Goal: Information Seeking & Learning: Find specific fact

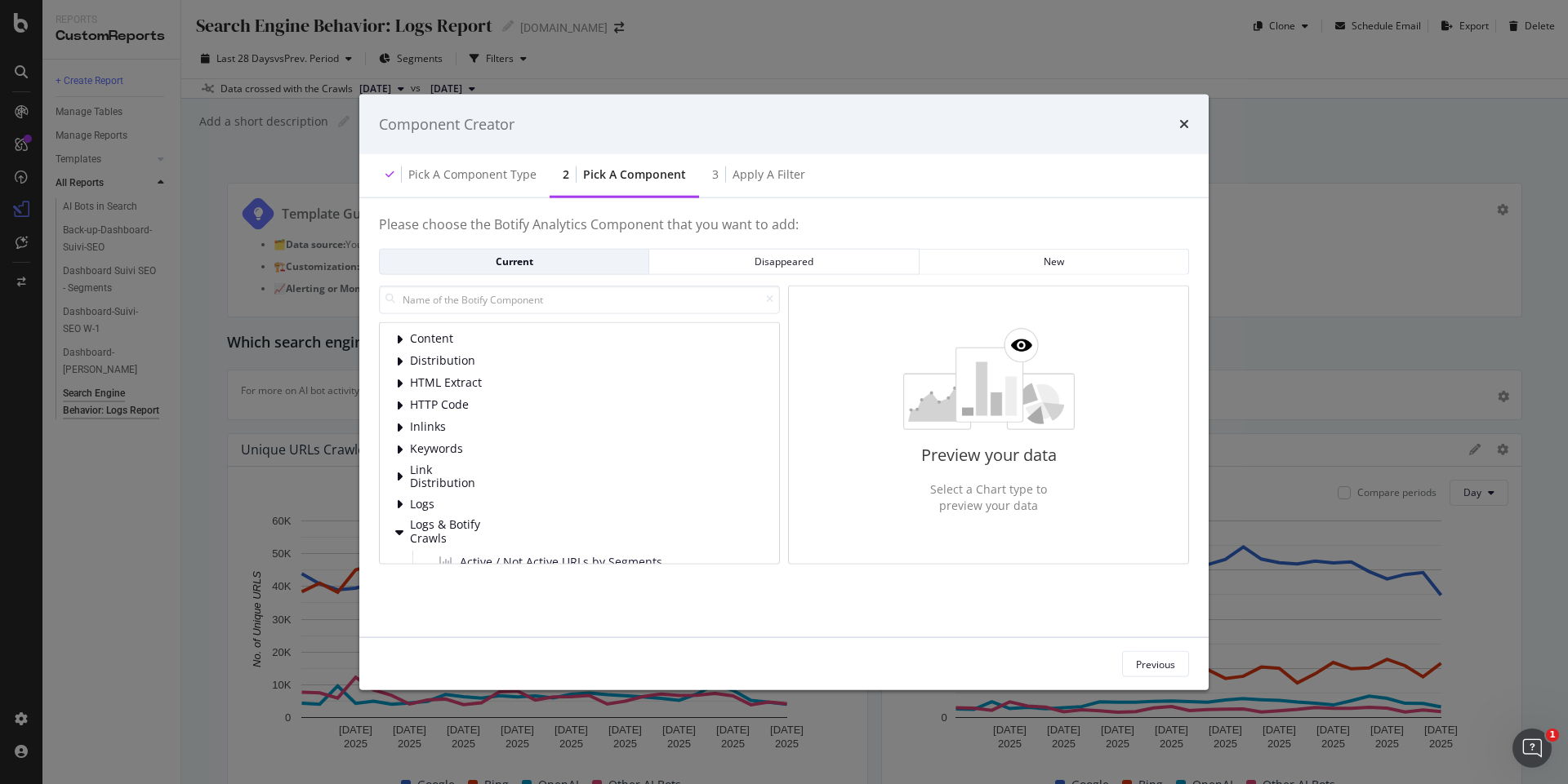
scroll to position [685, 0]
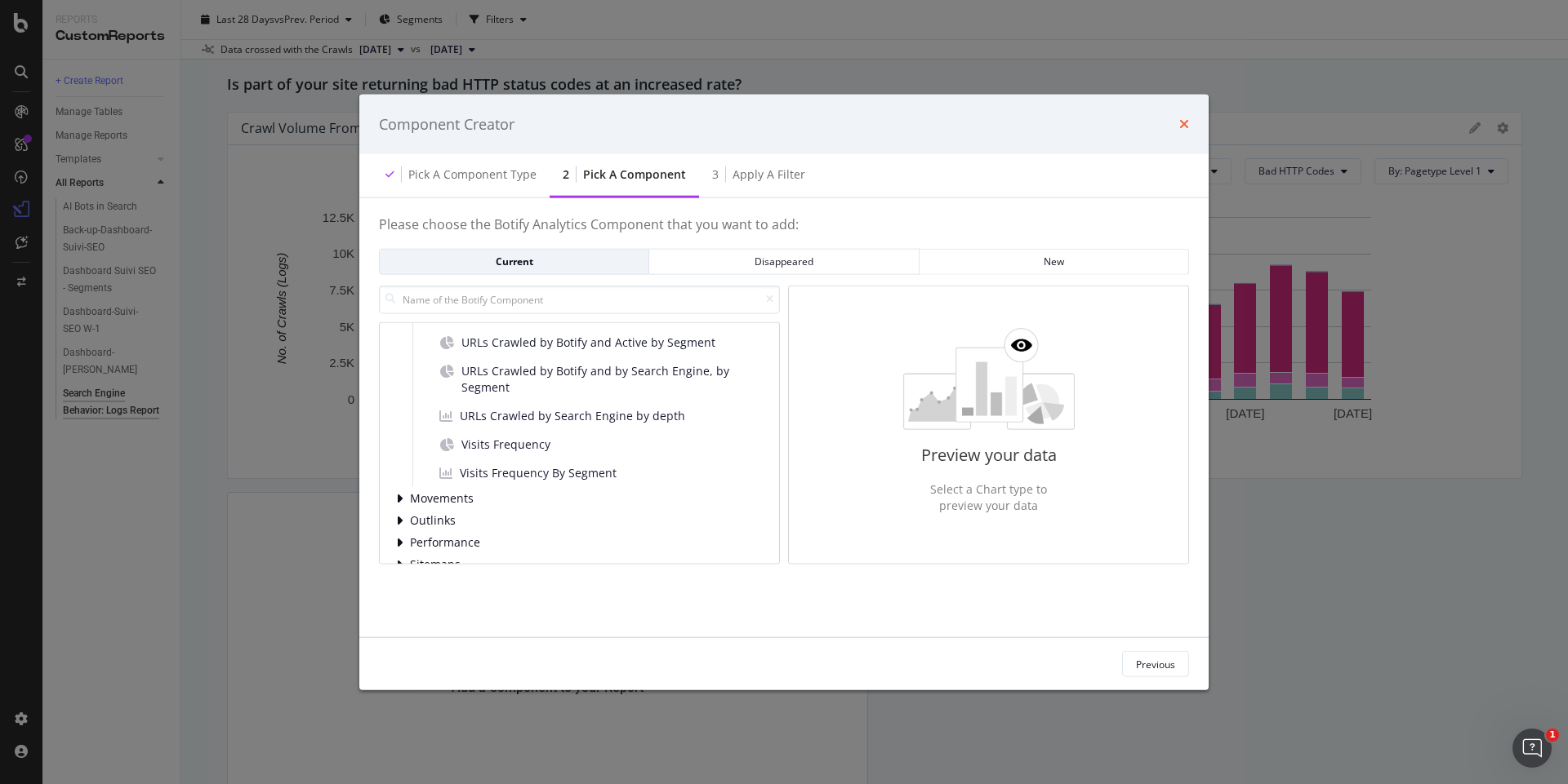
click at [1188, 119] on icon "times" at bounding box center [1183, 124] width 10 height 13
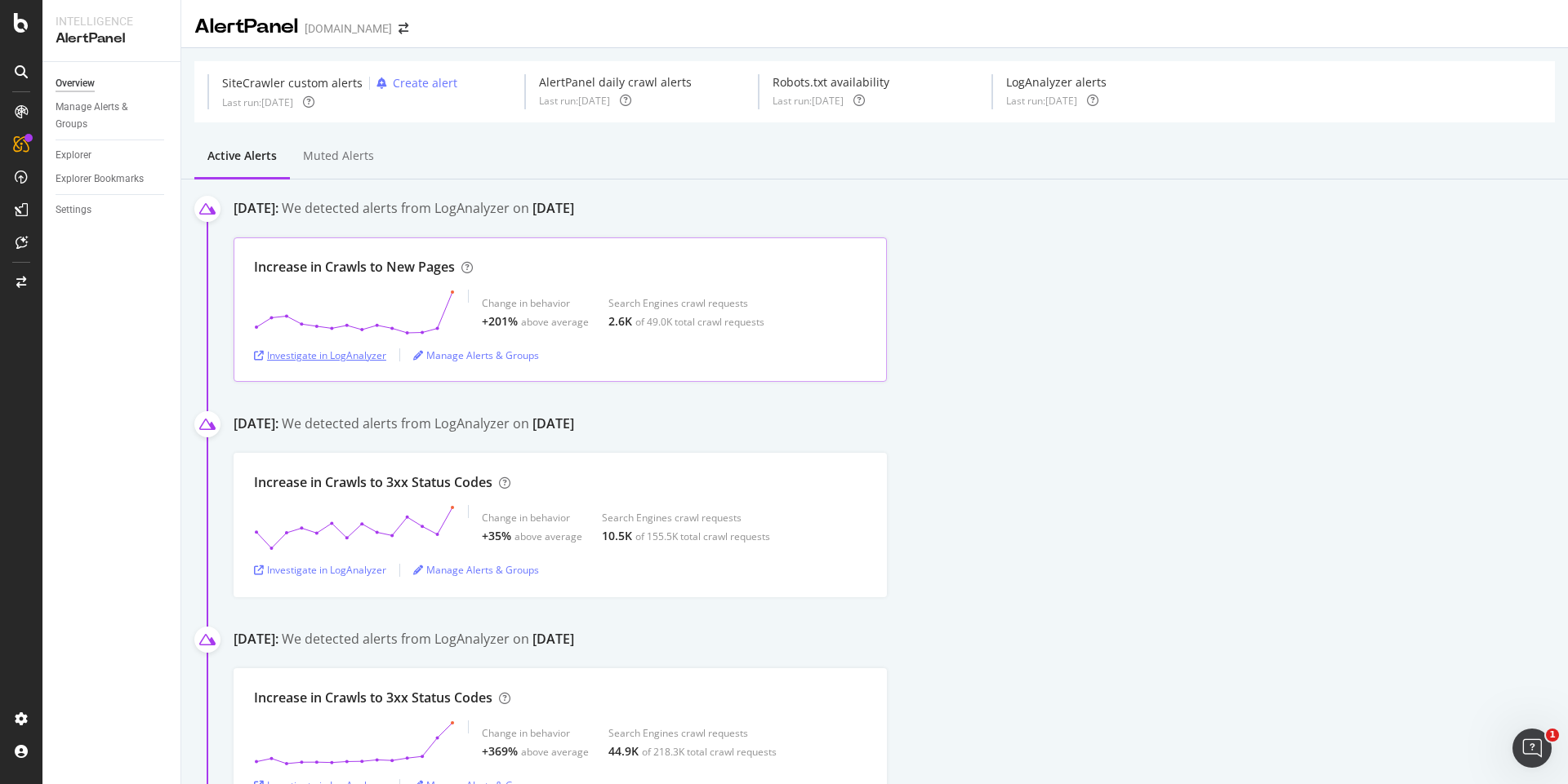
click at [317, 351] on div "Investigate in LogAnalyzer" at bounding box center [320, 355] width 132 height 14
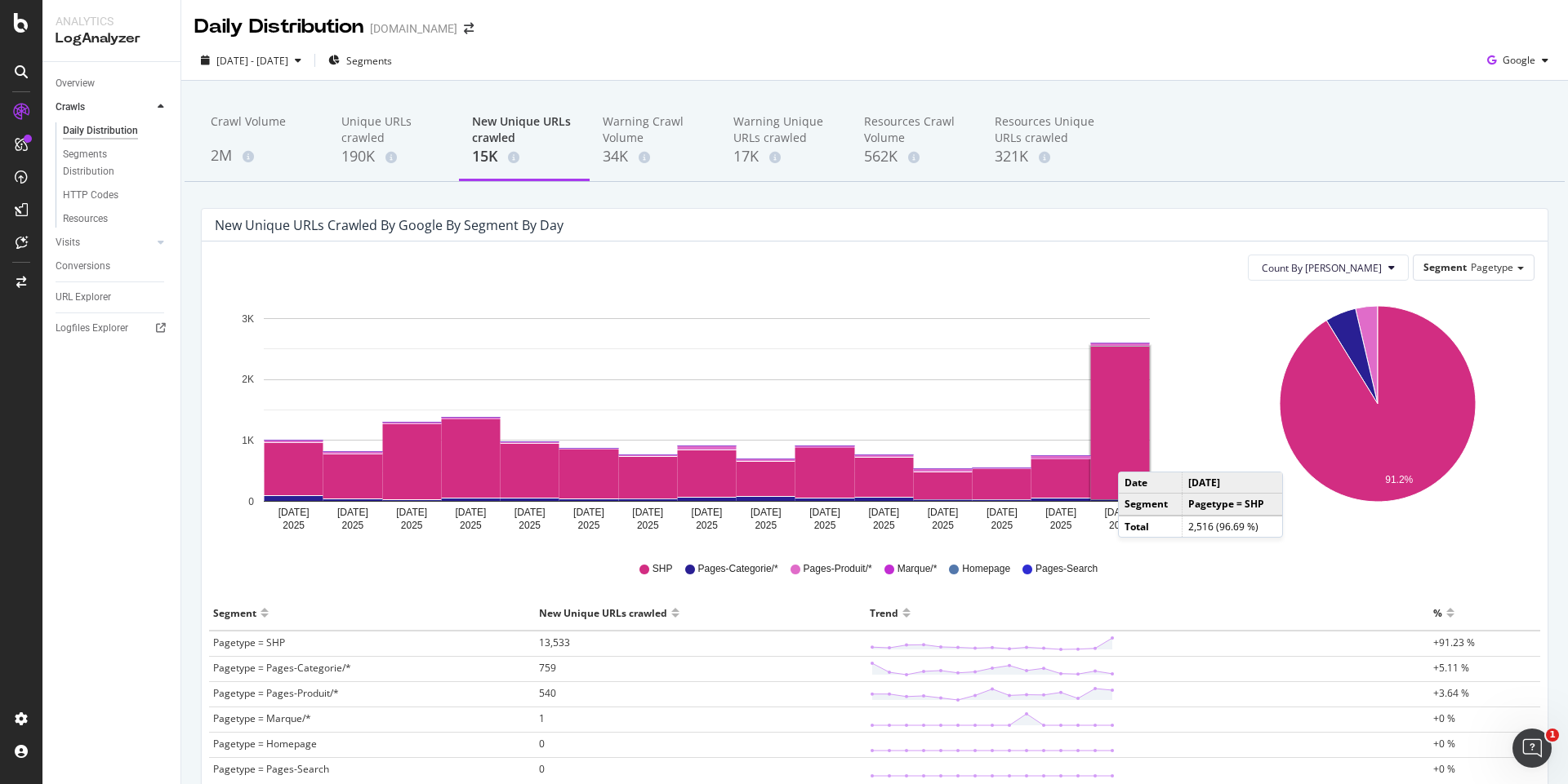
click at [1131, 453] on rect "A chart." at bounding box center [1120, 423] width 59 height 153
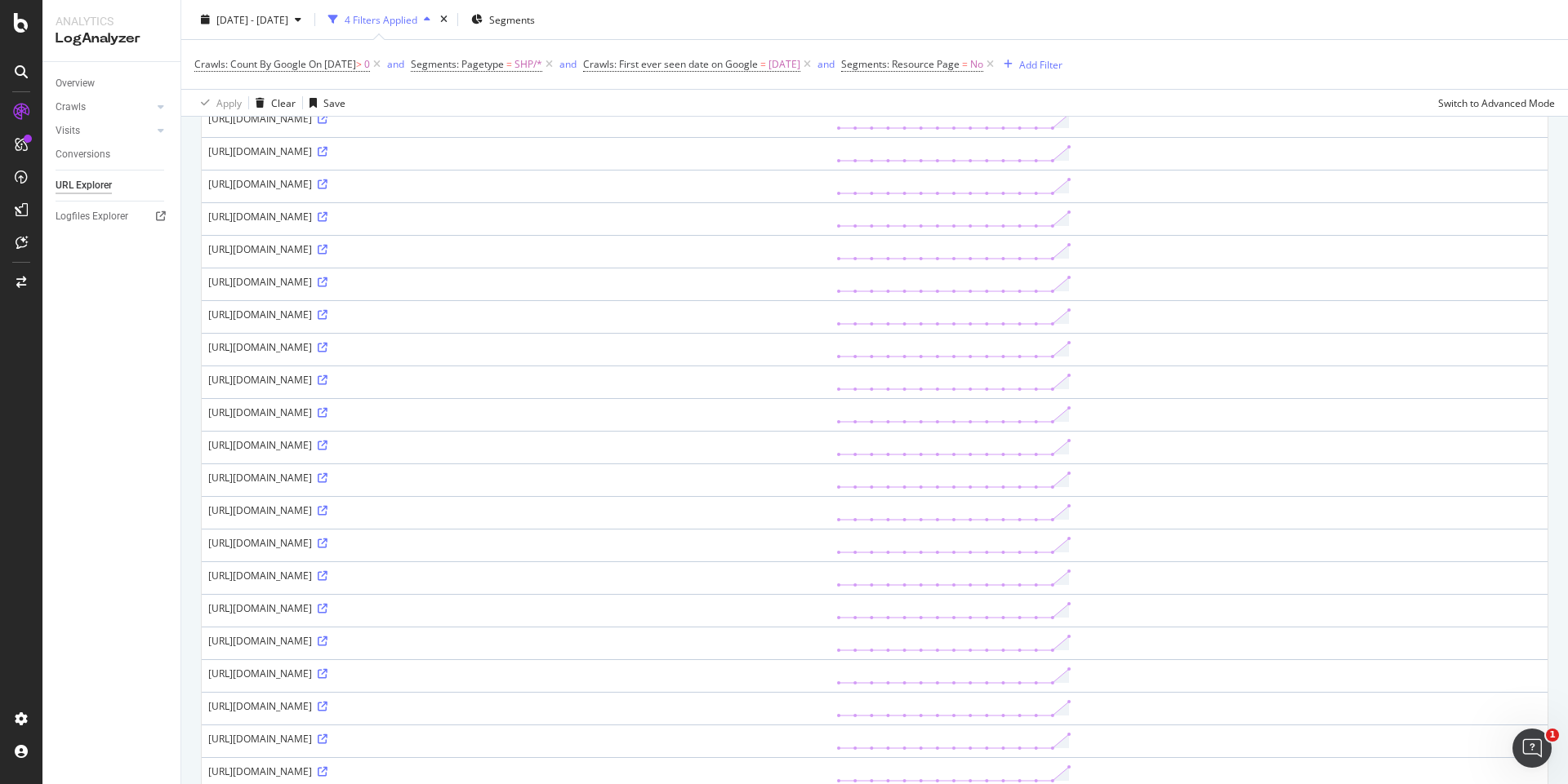
scroll to position [783, 0]
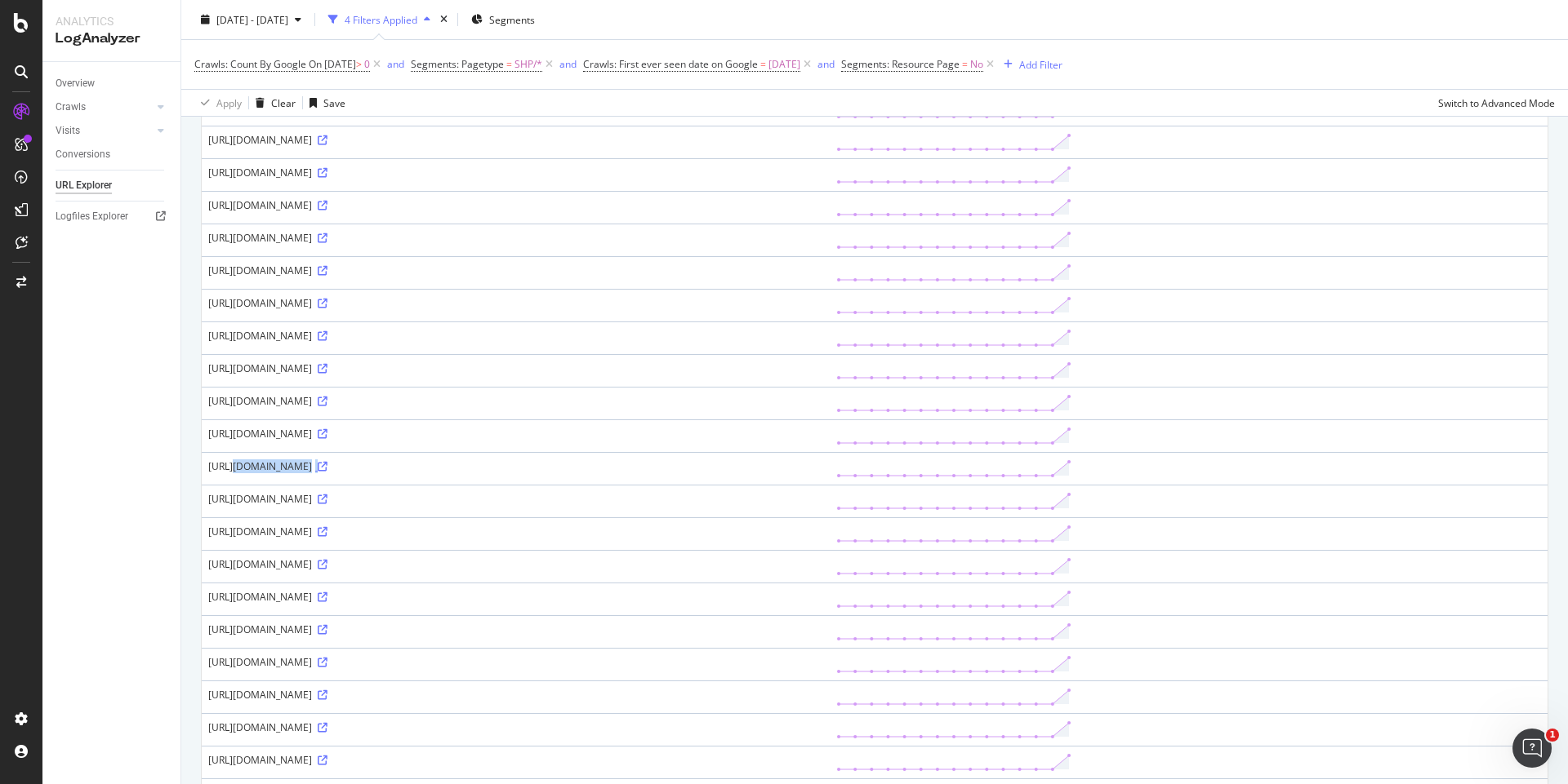
drag, startPoint x: 208, startPoint y: 475, endPoint x: 640, endPoint y: 475, distance: 432.0
click at [640, 474] on div "[URL][DOMAIN_NAME]" at bounding box center [515, 467] width 615 height 14
copy div "[URL][DOMAIN_NAME]"
